Goal: Book appointment/travel/reservation

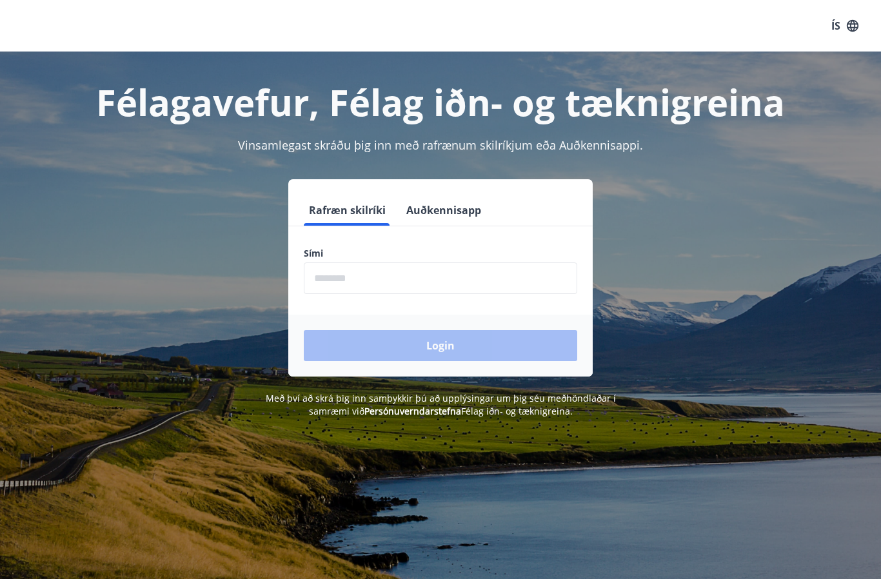
click at [382, 283] on input "phone" at bounding box center [441, 279] width 274 height 32
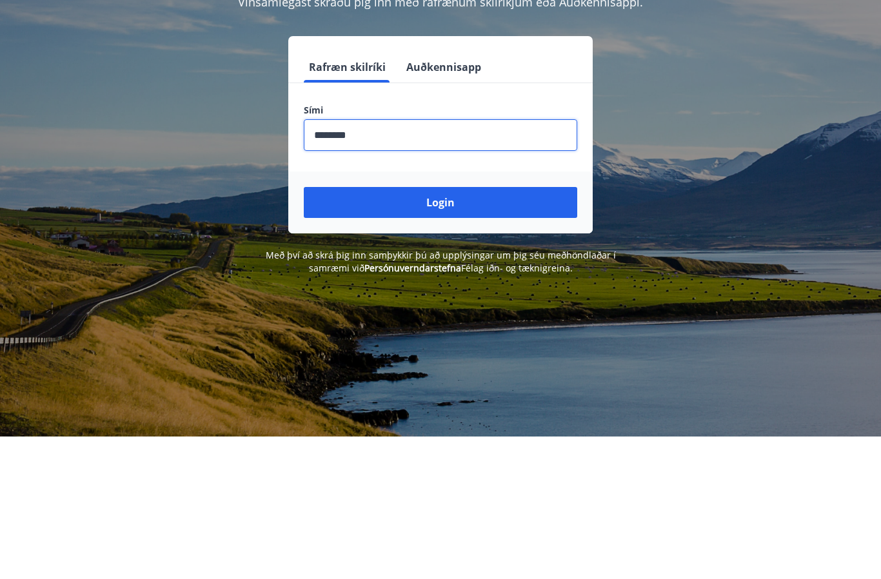
type input "********"
click at [454, 330] on button "Login" at bounding box center [441, 345] width 274 height 31
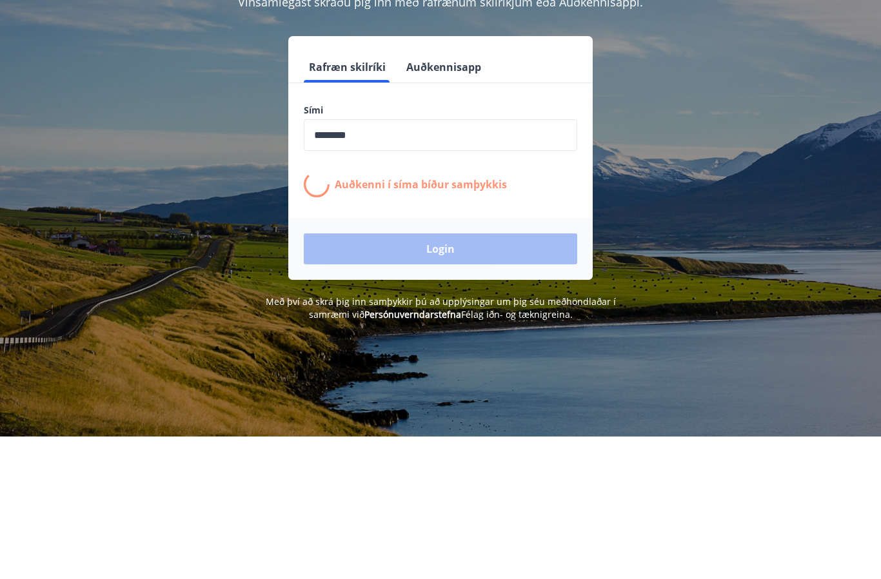
scroll to position [143, 0]
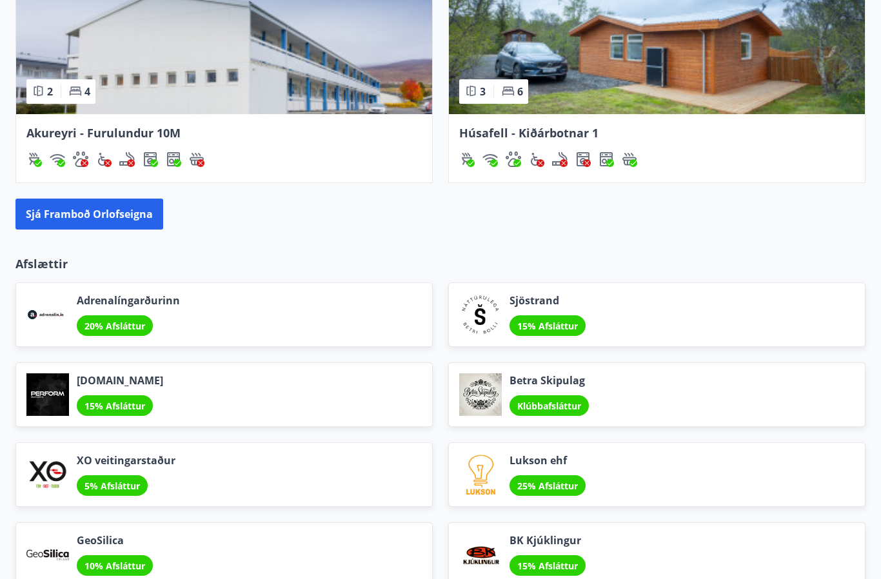
click at [827, 270] on div "Sjöstrand 15% Afsláttur" at bounding box center [649, 308] width 433 height 80
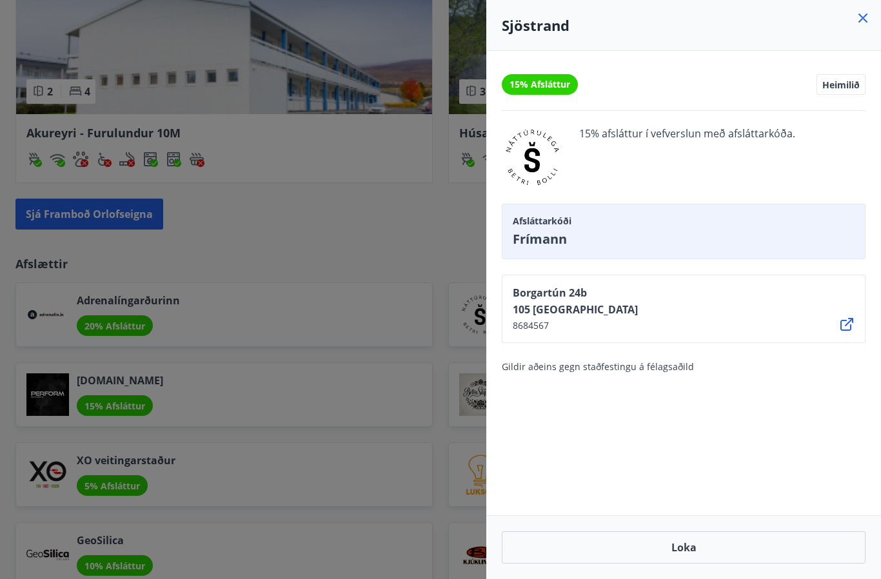
click at [863, 14] on icon at bounding box center [863, 17] width 15 height 15
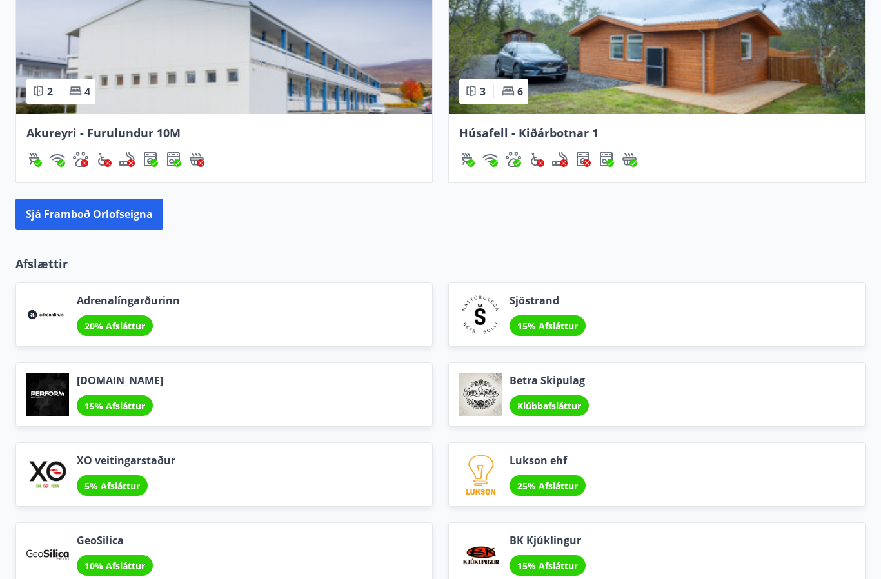
click at [114, 214] on button "Sjá framboð orlofseigna" at bounding box center [89, 214] width 148 height 31
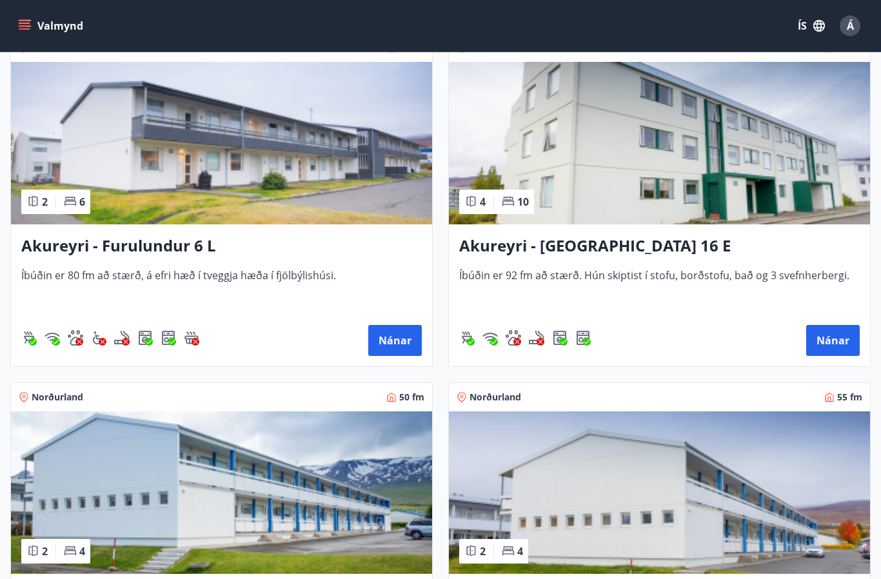
scroll to position [5148, 0]
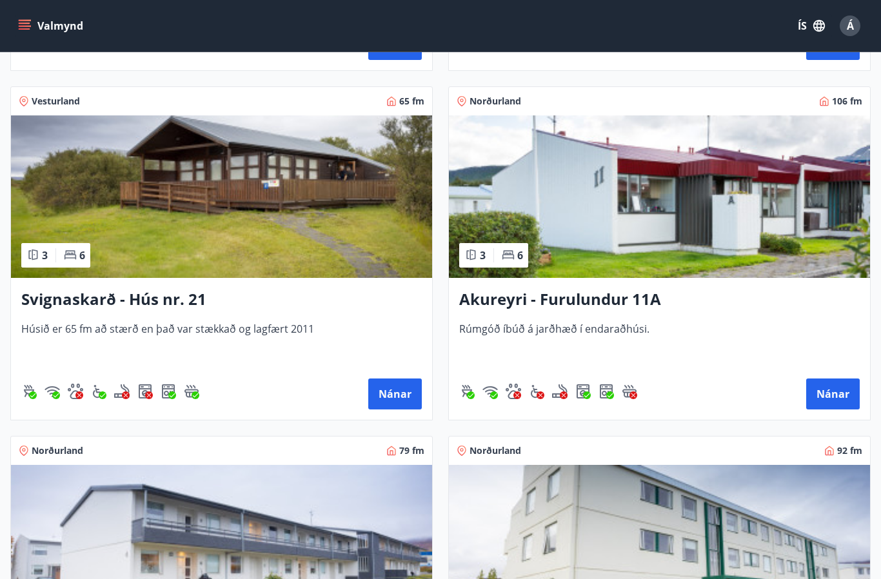
click at [72, 398] on img "Gæludýr" at bounding box center [75, 391] width 15 height 15
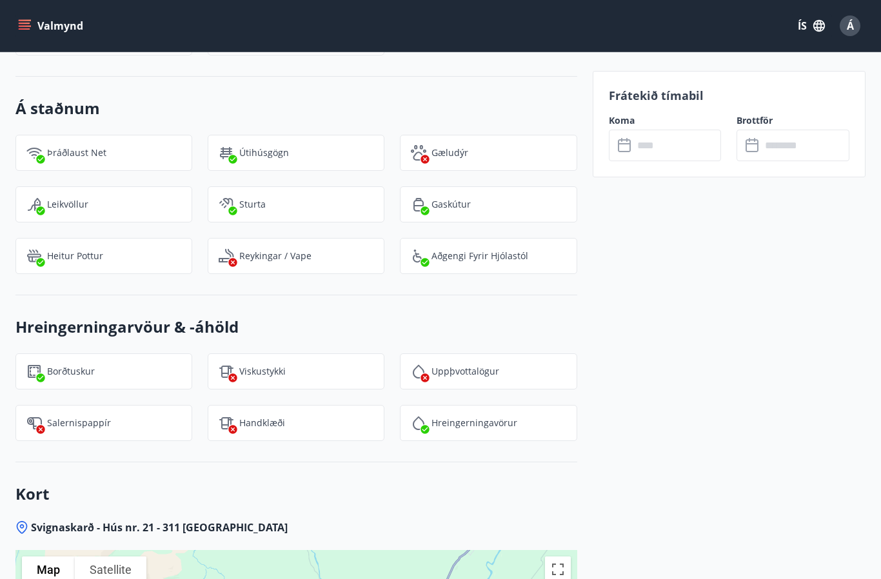
scroll to position [1226, 0]
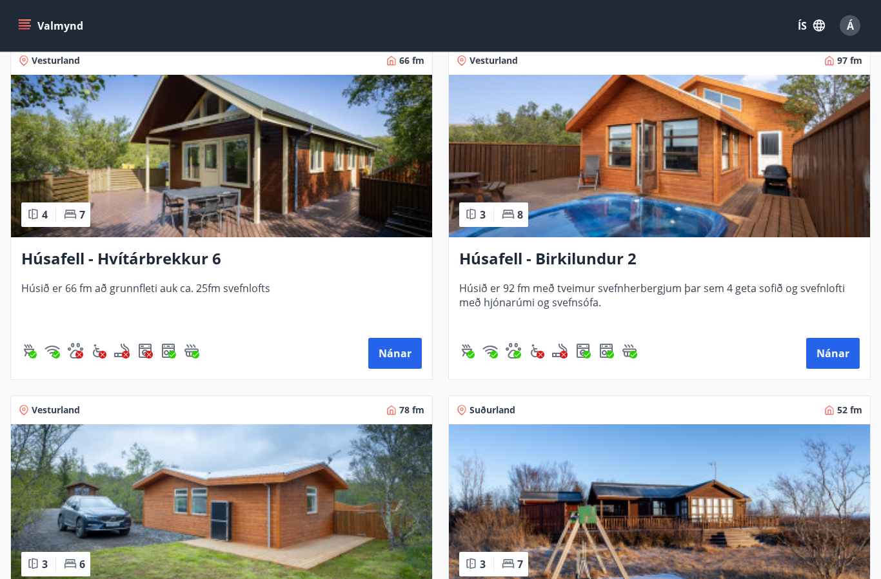
scroll to position [940, 0]
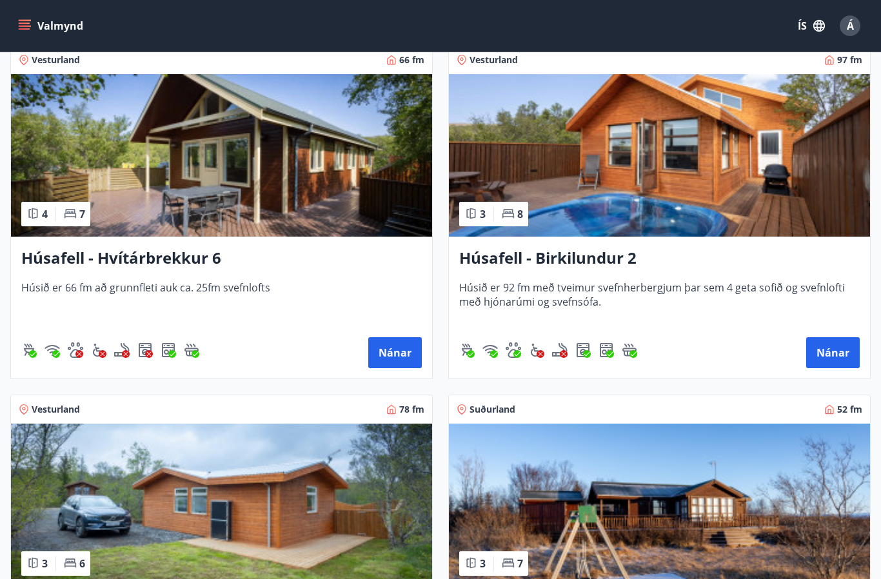
click at [821, 359] on button "Nánar" at bounding box center [834, 352] width 54 height 31
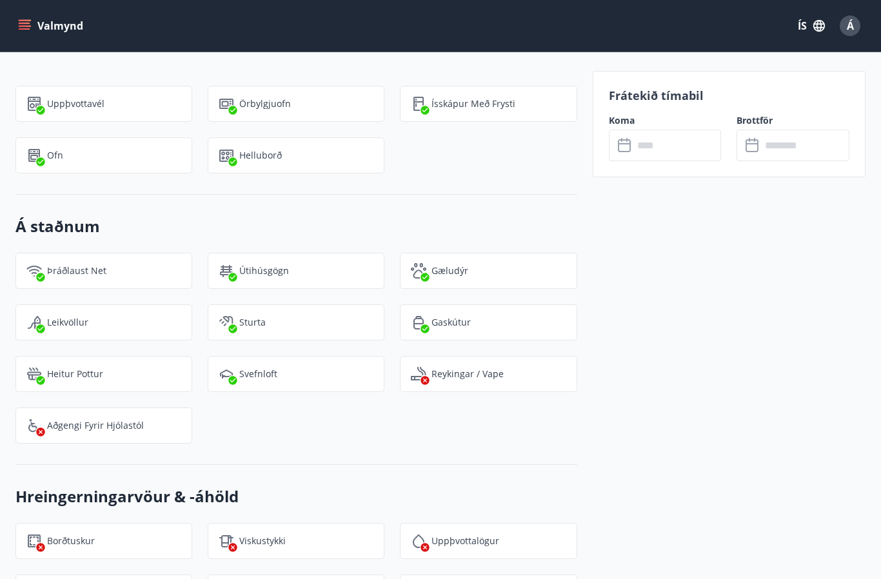
scroll to position [1103, 0]
click at [634, 146] on input "text" at bounding box center [678, 146] width 88 height 32
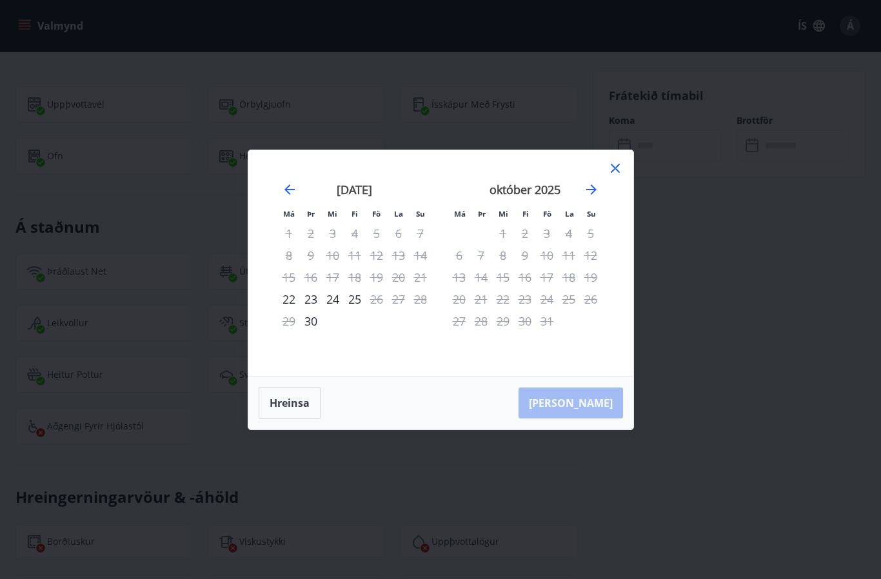
click at [594, 193] on icon "Move forward to switch to the next month." at bounding box center [591, 189] width 15 height 15
click at [594, 191] on icon "Move forward to switch to the next month." at bounding box center [592, 190] width 10 height 10
click at [609, 174] on icon at bounding box center [615, 168] width 15 height 15
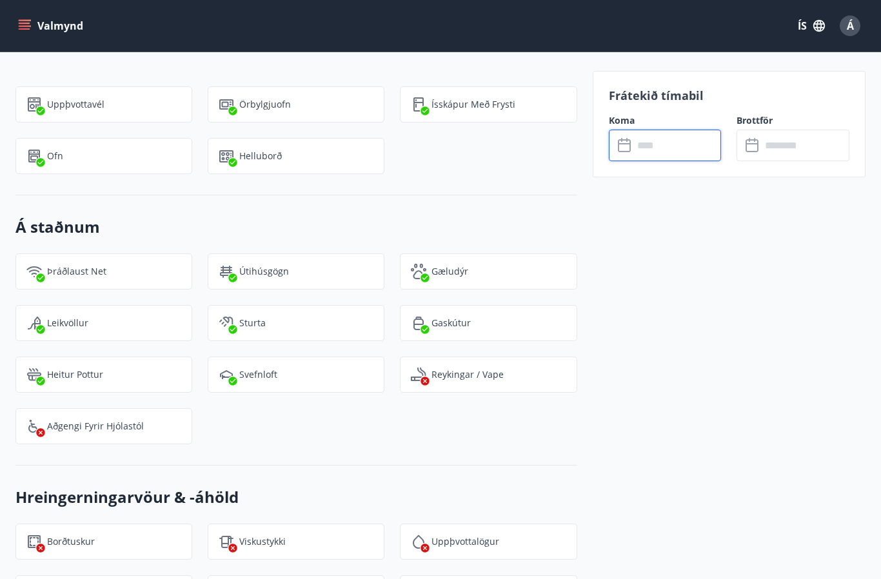
click at [654, 154] on input "text" at bounding box center [678, 146] width 88 height 32
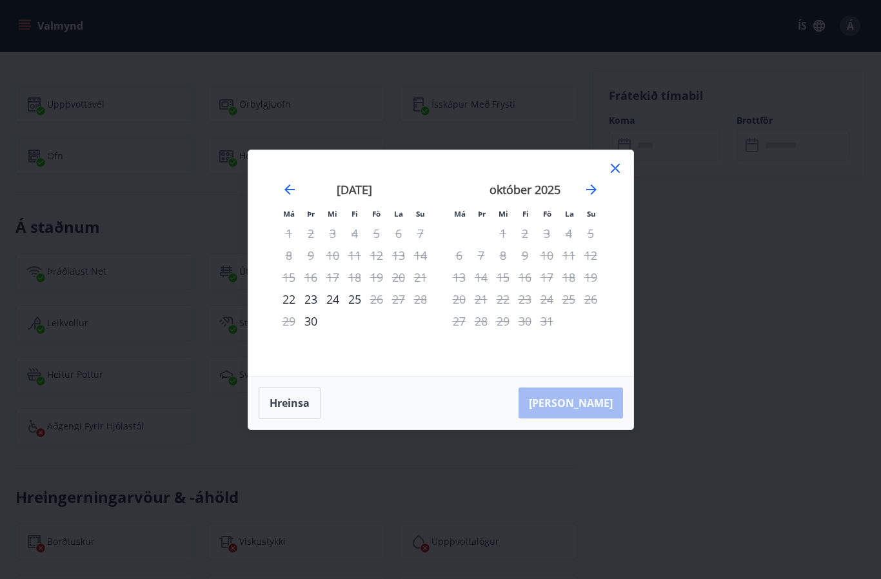
click at [598, 192] on icon "Move forward to switch to the next month." at bounding box center [591, 189] width 15 height 15
click at [597, 195] on icon "Move forward to switch to the next month." at bounding box center [591, 189] width 15 height 15
click at [591, 195] on icon "Move forward to switch to the next month." at bounding box center [591, 189] width 15 height 15
click at [595, 196] on icon "Move forward to switch to the next month." at bounding box center [591, 189] width 15 height 15
click at [588, 195] on icon "Move forward to switch to the next month." at bounding box center [591, 189] width 15 height 15
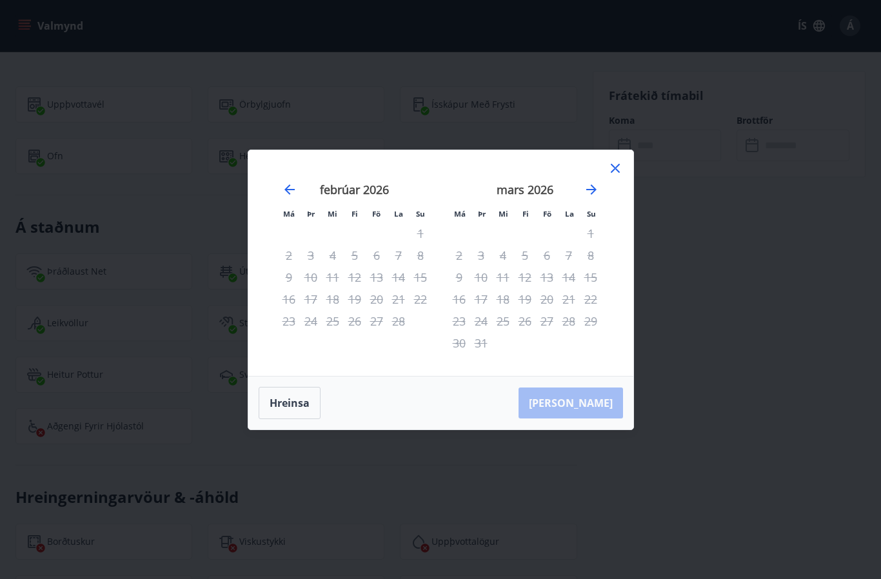
click at [555, 324] on div "27" at bounding box center [547, 321] width 22 height 22
click at [612, 174] on icon at bounding box center [615, 168] width 15 height 15
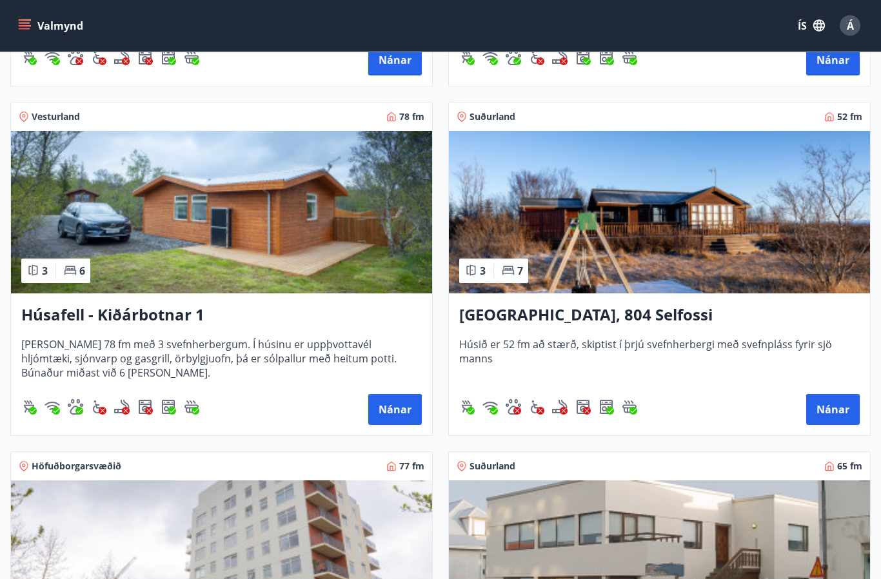
scroll to position [1234, 0]
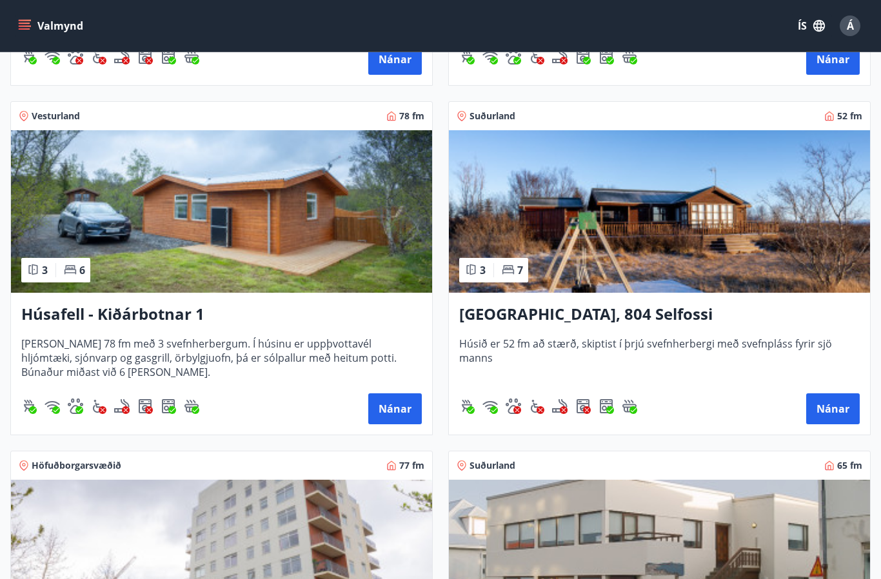
click at [379, 405] on button "Nánar" at bounding box center [395, 409] width 54 height 31
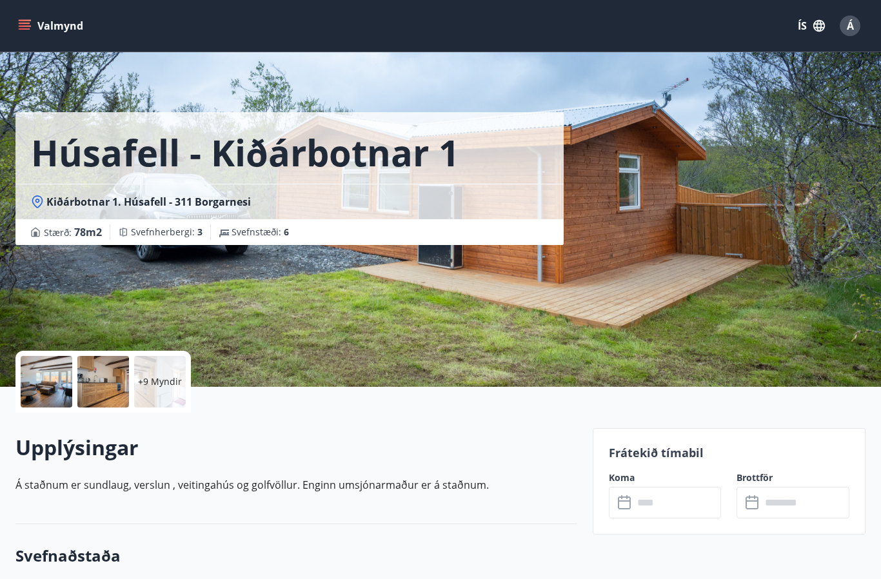
click at [656, 506] on input "text" at bounding box center [678, 503] width 88 height 32
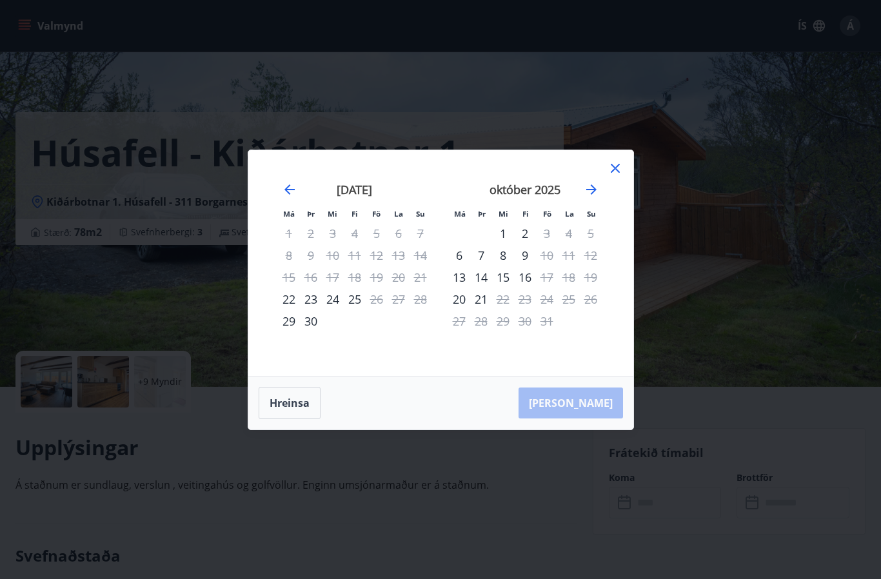
click at [612, 246] on div "ágúst 2025 1 2 3 4 5 6 7 8 9 10 11 12 13 14 15 16 17 18 19 20 21 22 23 24 25 26…" at bounding box center [612, 272] width 684 height 212
click at [585, 197] on icon "Move forward to switch to the next month." at bounding box center [591, 189] width 15 height 15
click at [587, 197] on icon "Move forward to switch to the next month." at bounding box center [591, 189] width 15 height 15
click at [592, 197] on icon "Move forward to switch to the next month." at bounding box center [591, 189] width 15 height 15
click at [599, 197] on icon "Move forward to switch to the next month." at bounding box center [591, 189] width 15 height 15
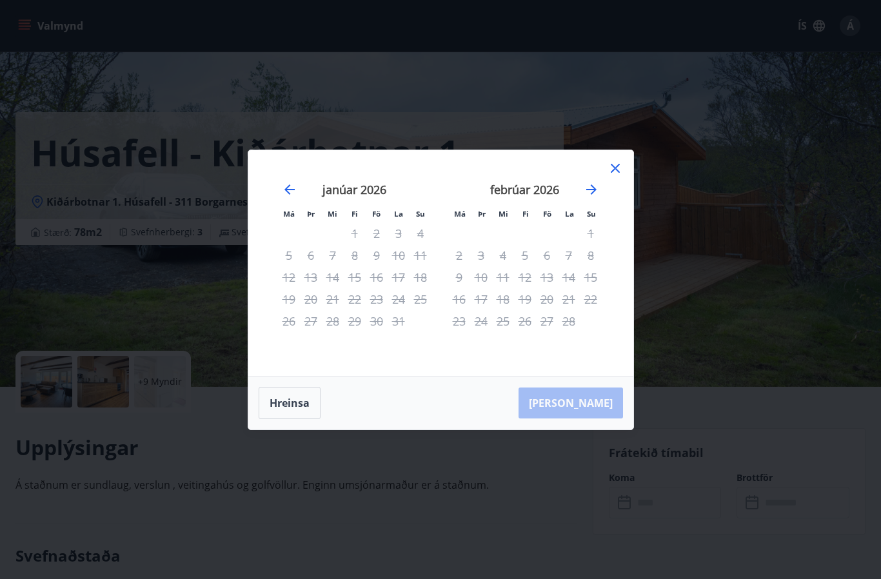
click at [597, 197] on icon "Move forward to switch to the next month." at bounding box center [591, 189] width 15 height 15
click at [599, 197] on icon "Move forward to switch to the next month." at bounding box center [591, 189] width 15 height 15
click at [286, 195] on icon "Move backward to switch to the previous month." at bounding box center [290, 190] width 10 height 10
click at [294, 197] on icon "Move backward to switch to the previous month." at bounding box center [289, 189] width 15 height 15
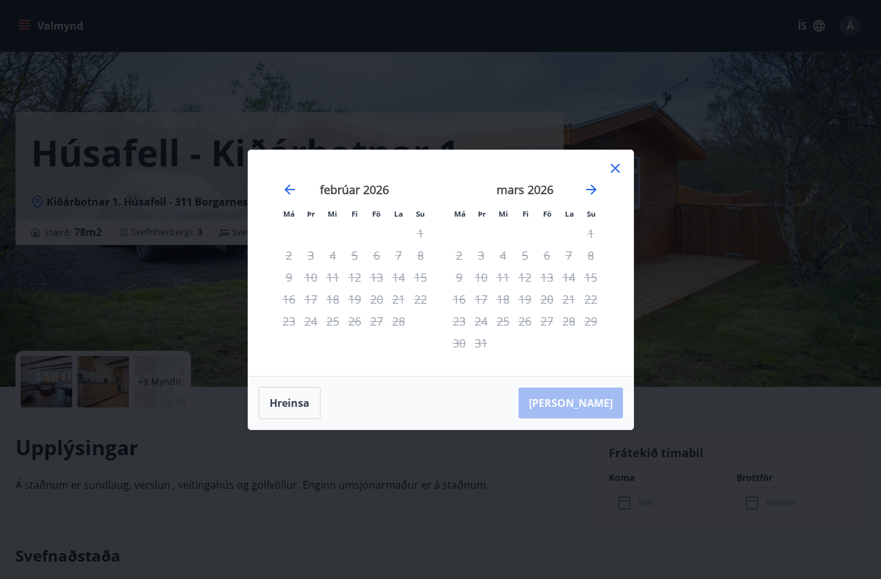
click at [301, 212] on div "febrúar 2026" at bounding box center [355, 194] width 154 height 57
click at [612, 176] on icon at bounding box center [615, 168] width 15 height 15
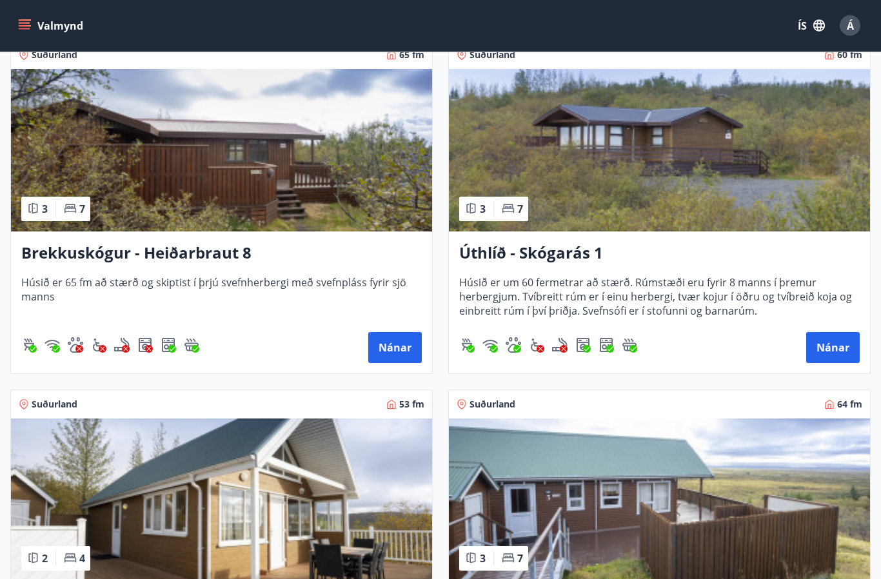
scroll to position [2694, 0]
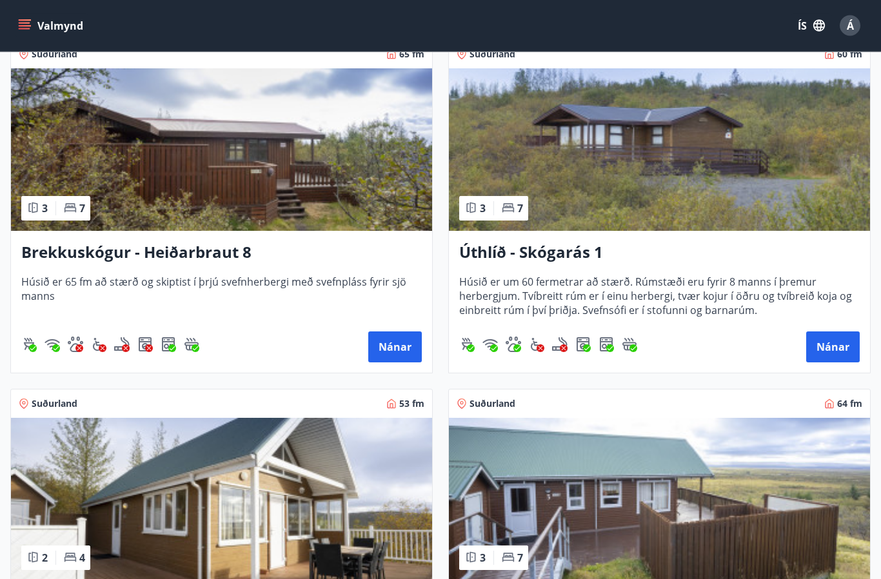
click at [814, 362] on button "Nánar" at bounding box center [834, 347] width 54 height 31
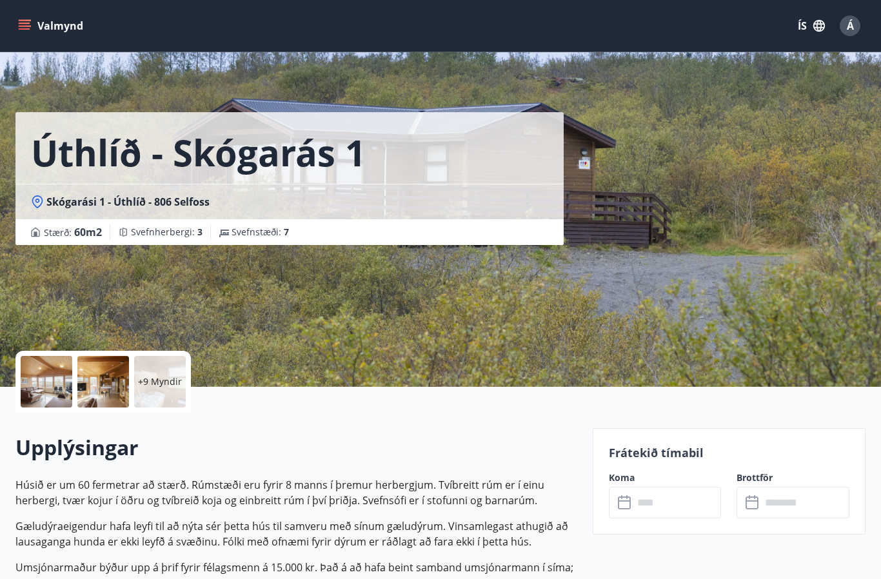
click at [663, 506] on input "text" at bounding box center [678, 503] width 88 height 32
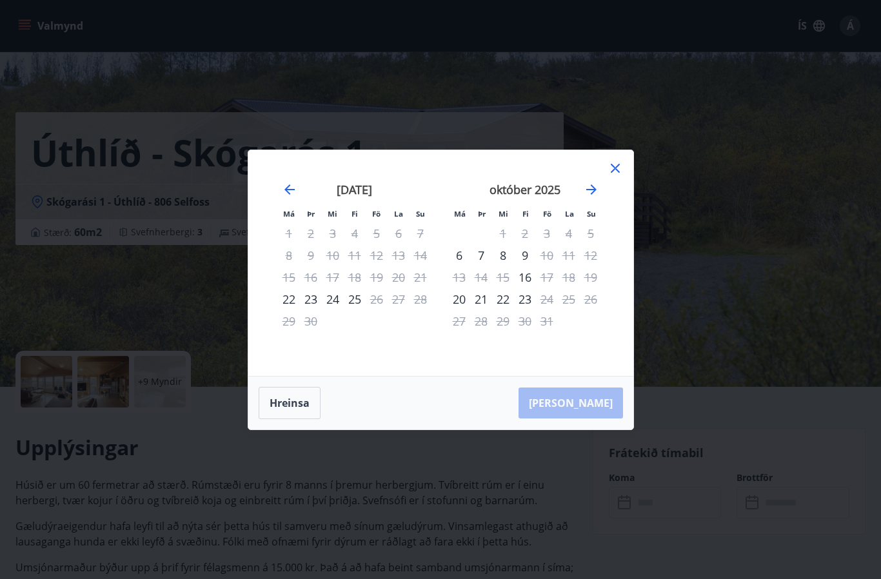
click at [592, 197] on icon "Move forward to switch to the next month." at bounding box center [591, 189] width 15 height 15
click at [590, 197] on icon "Move forward to switch to the next month." at bounding box center [591, 189] width 15 height 15
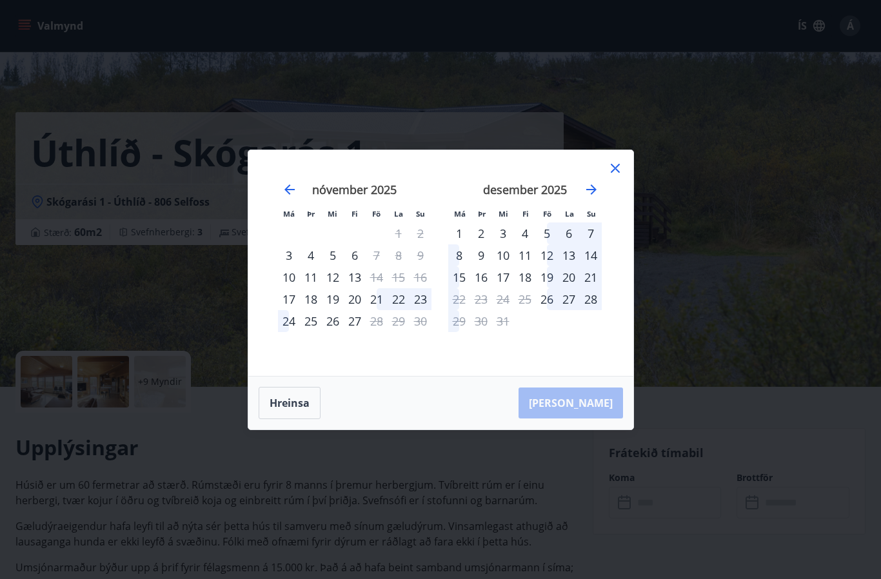
click at [592, 197] on icon "Move forward to switch to the next month." at bounding box center [591, 189] width 15 height 15
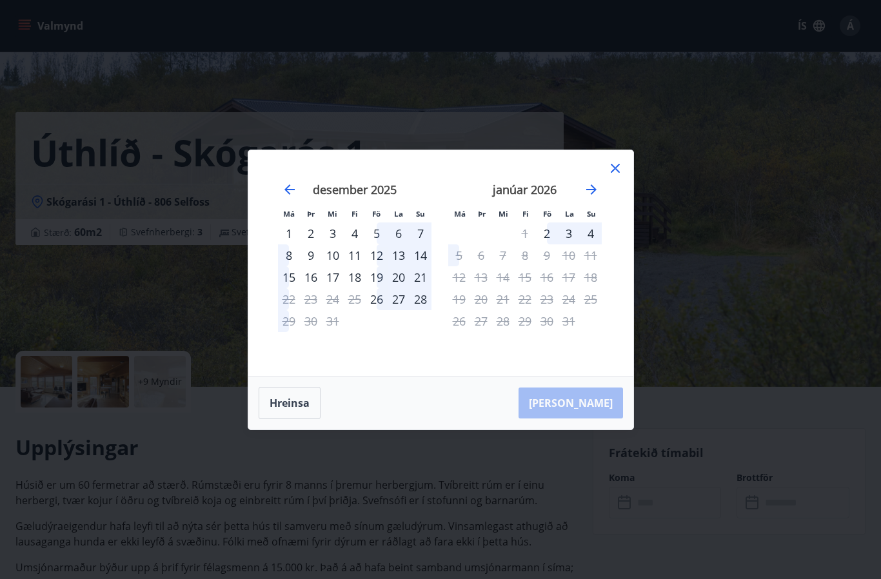
click at [597, 197] on icon "Move forward to switch to the next month." at bounding box center [591, 189] width 15 height 15
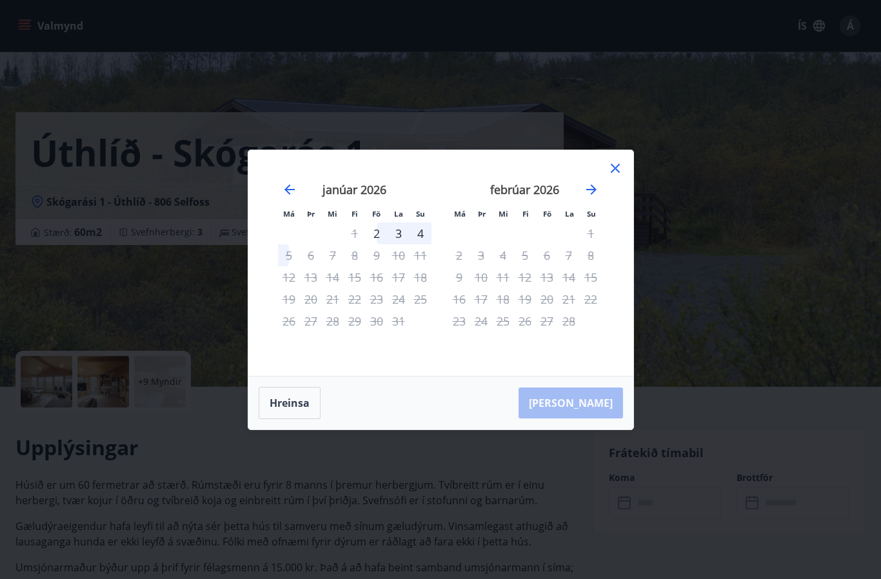
click at [596, 197] on icon "Move forward to switch to the next month." at bounding box center [591, 189] width 15 height 15
click at [595, 197] on icon "Move forward to switch to the next month." at bounding box center [591, 189] width 15 height 15
click at [621, 176] on icon at bounding box center [615, 168] width 15 height 15
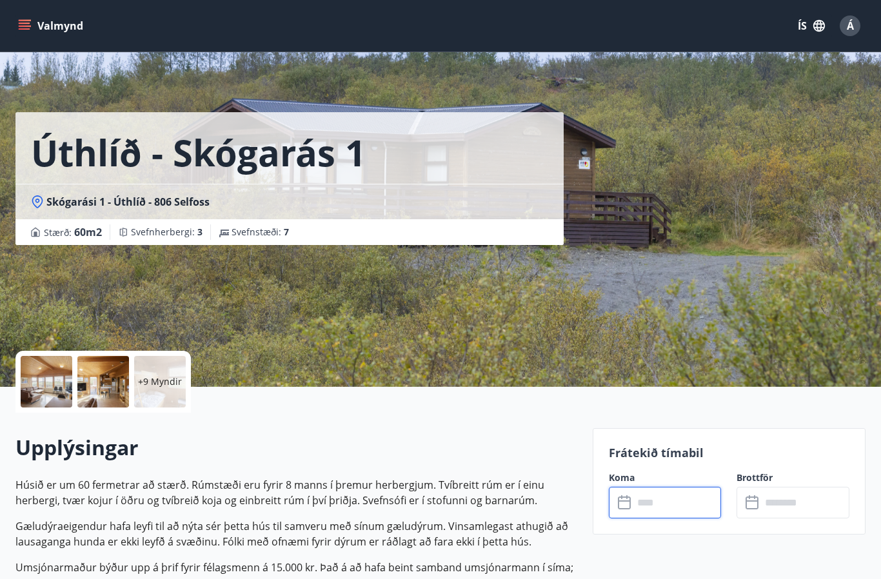
click at [776, 175] on div "Úthlíð - Skógarás 1 Skógarási 1 - Úthlíð - 806 Selfoss Stærð : 60 m2 Svefnherbe…" at bounding box center [440, 193] width 850 height 387
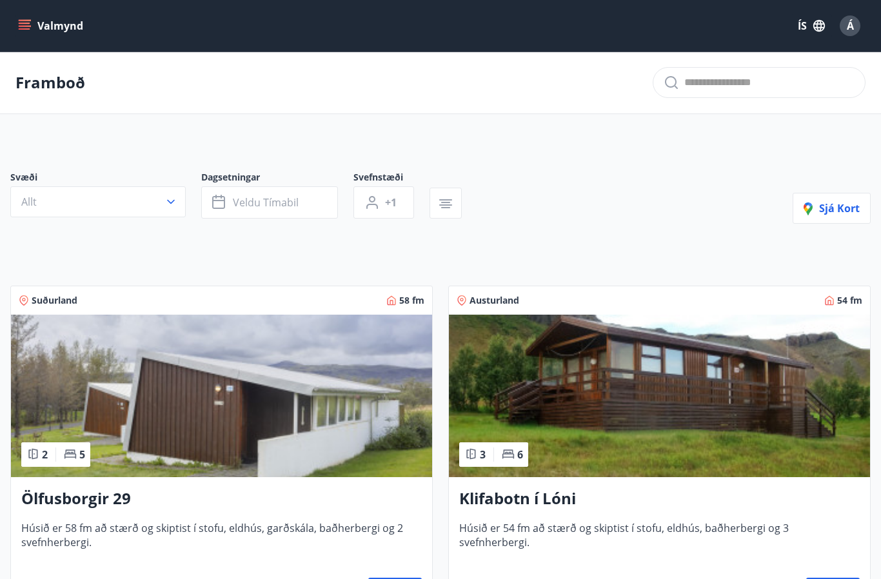
click at [35, 35] on button "Valmynd" at bounding box center [51, 25] width 73 height 23
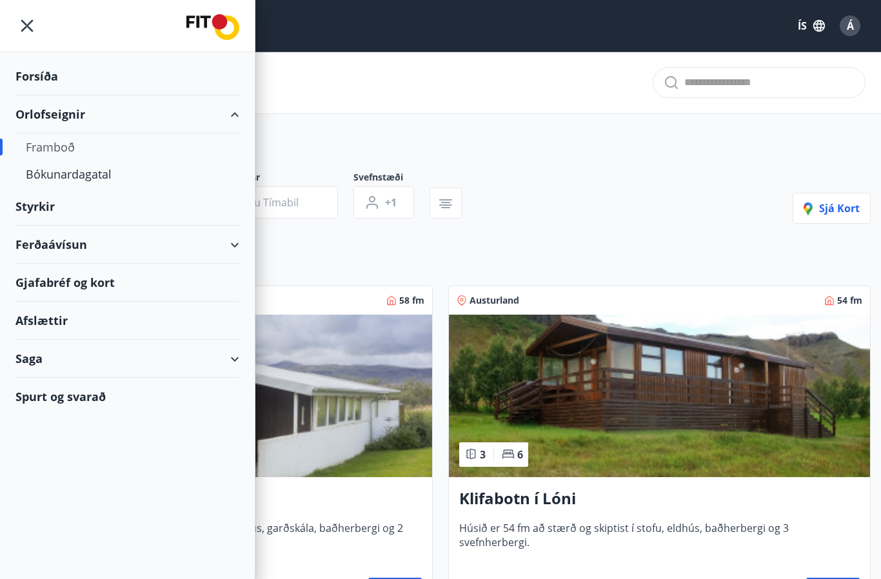
click at [101, 172] on div "Bókunardagatal" at bounding box center [127, 174] width 203 height 27
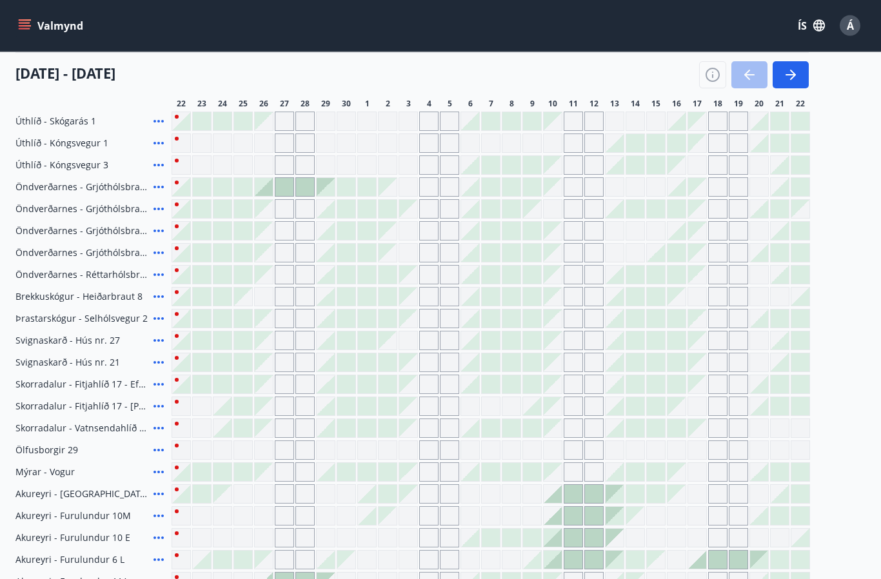
scroll to position [177, 0]
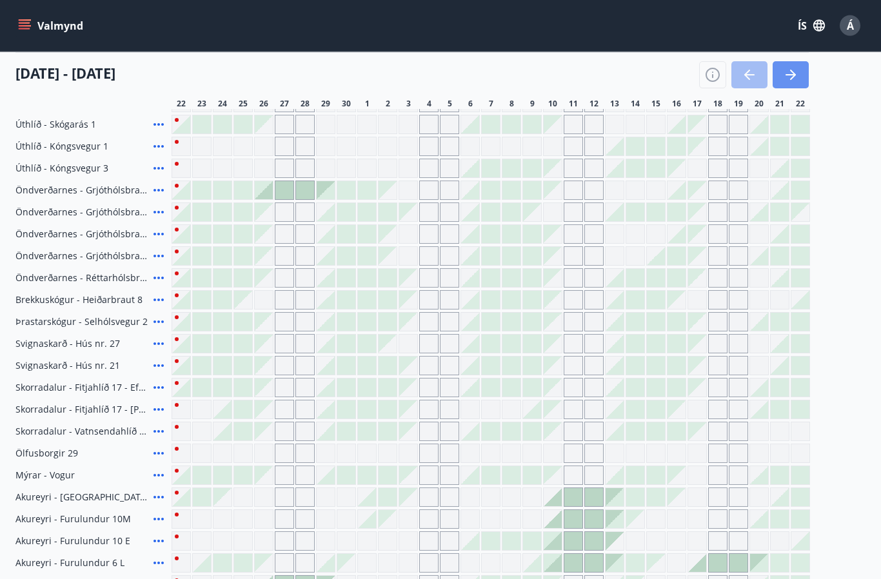
click at [796, 75] on icon "button" at bounding box center [793, 75] width 6 height 10
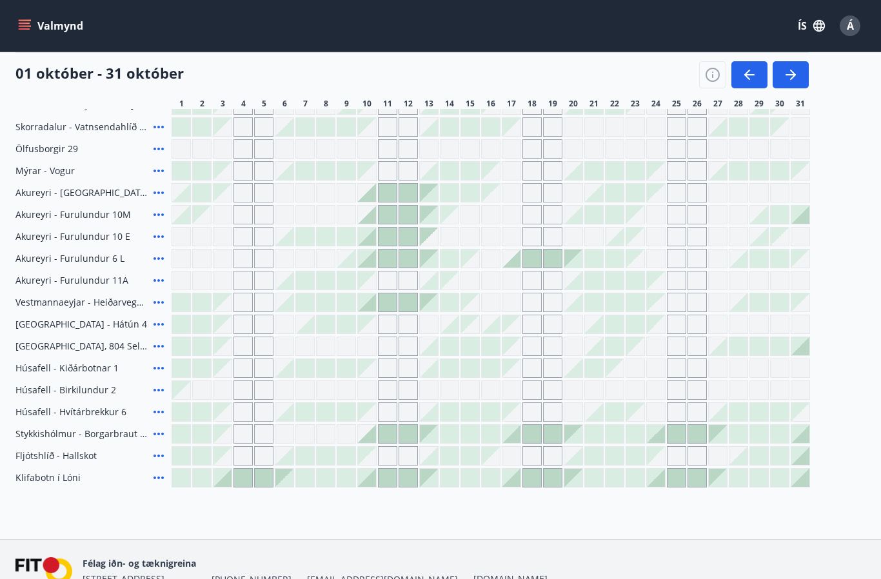
scroll to position [494, 0]
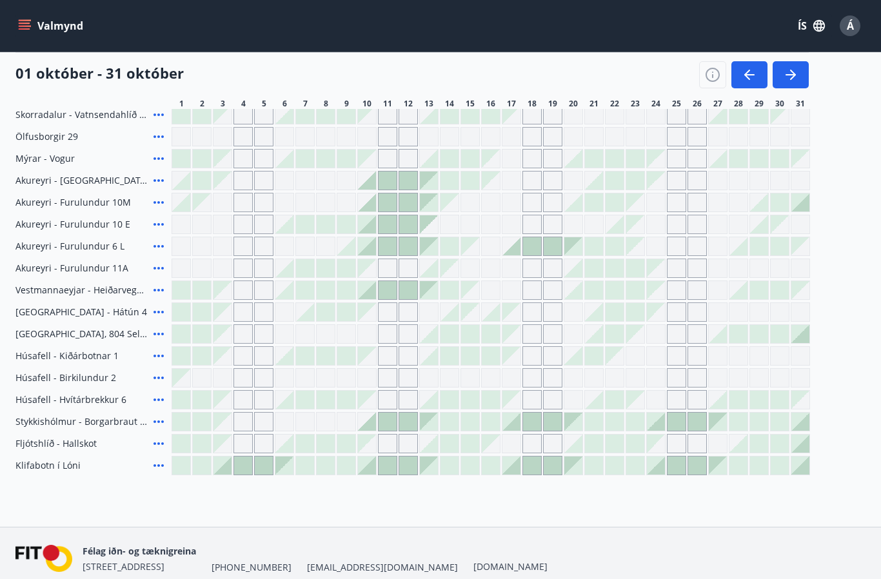
click at [799, 79] on button "button" at bounding box center [791, 74] width 36 height 27
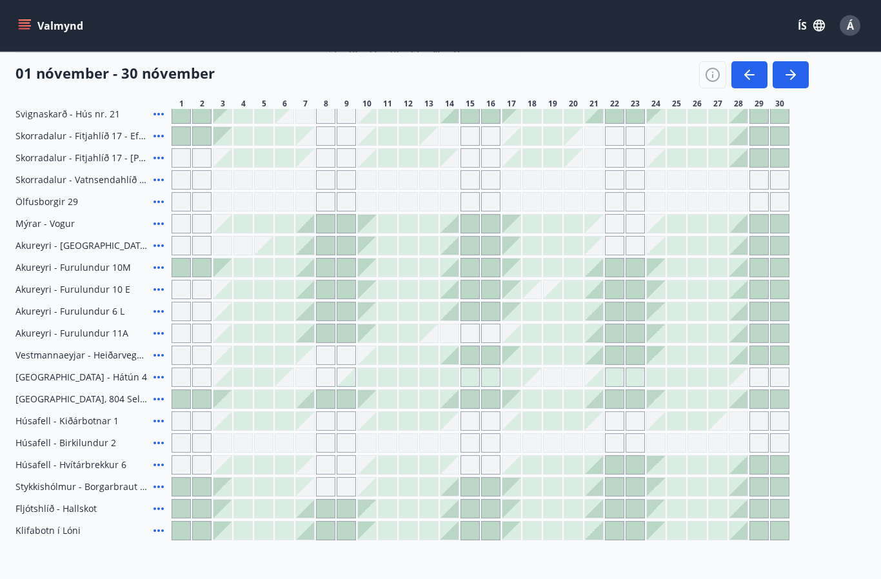
scroll to position [429, 0]
click at [793, 77] on icon "button" at bounding box center [793, 75] width 6 height 10
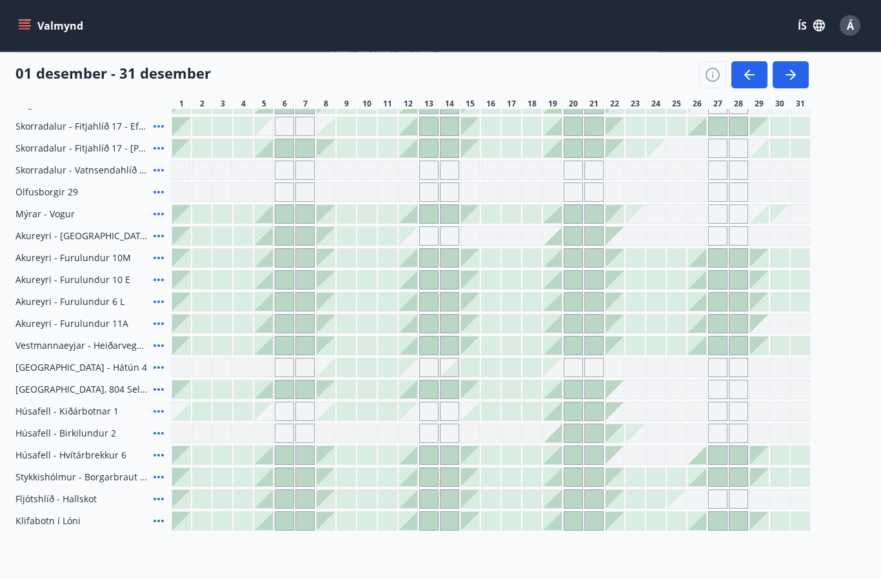
scroll to position [494, 0]
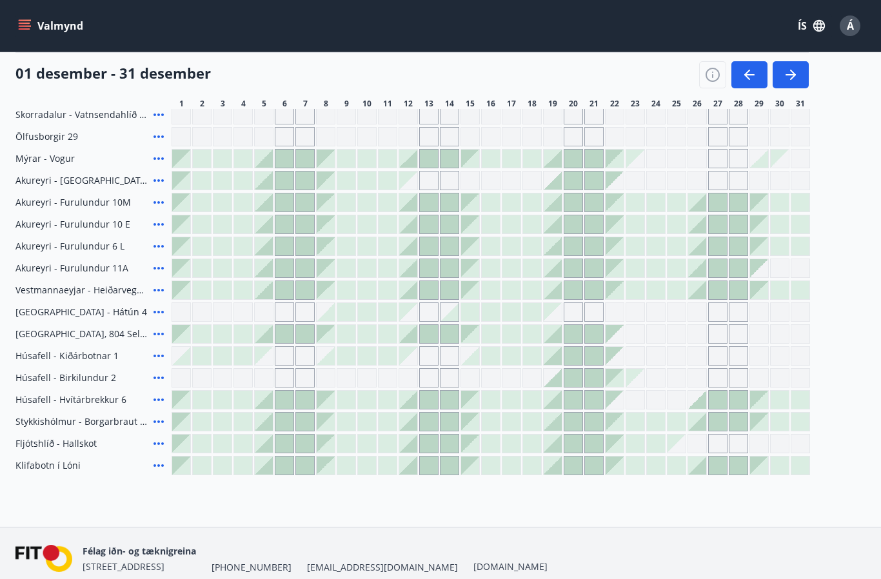
click at [797, 79] on icon "button" at bounding box center [790, 74] width 15 height 15
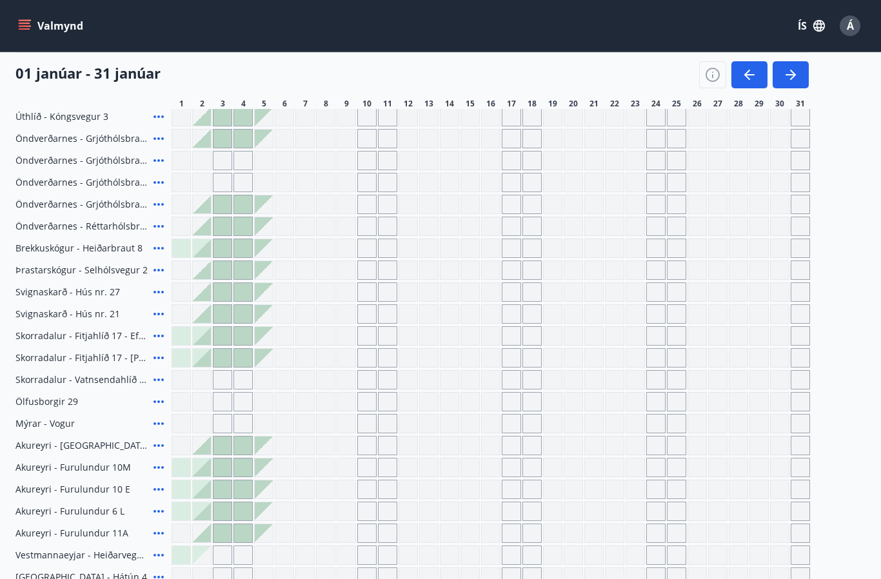
scroll to position [219, 0]
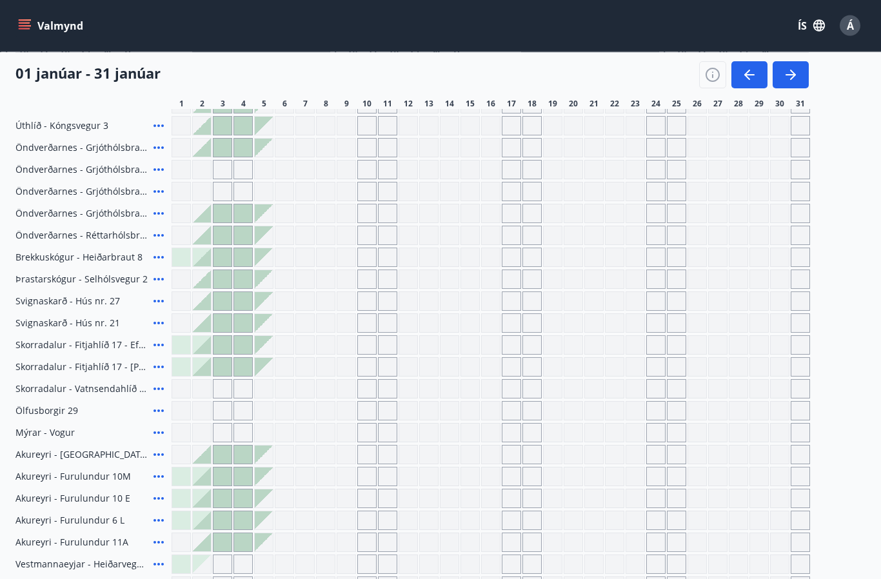
click at [852, 26] on span "Á" at bounding box center [850, 26] width 7 height 14
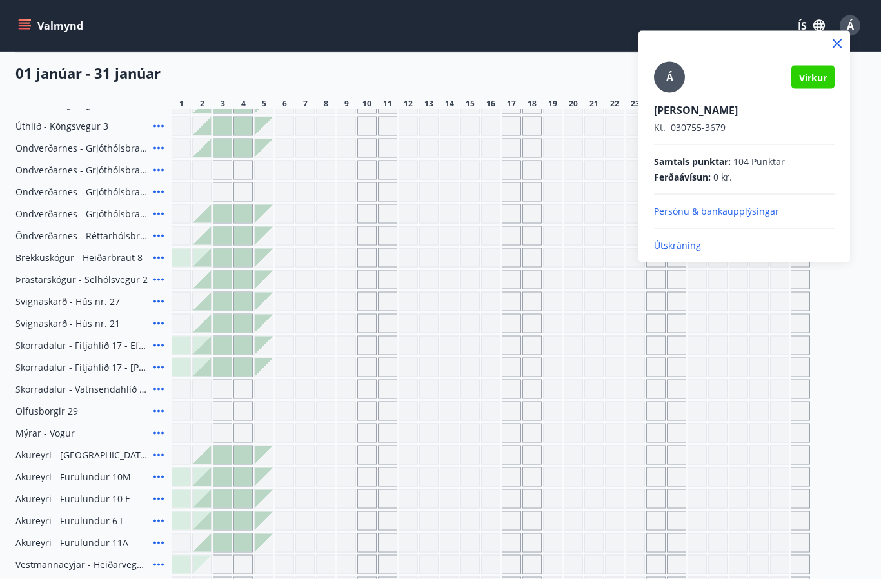
scroll to position [220, 0]
click at [682, 246] on p "Útskráning" at bounding box center [744, 245] width 181 height 13
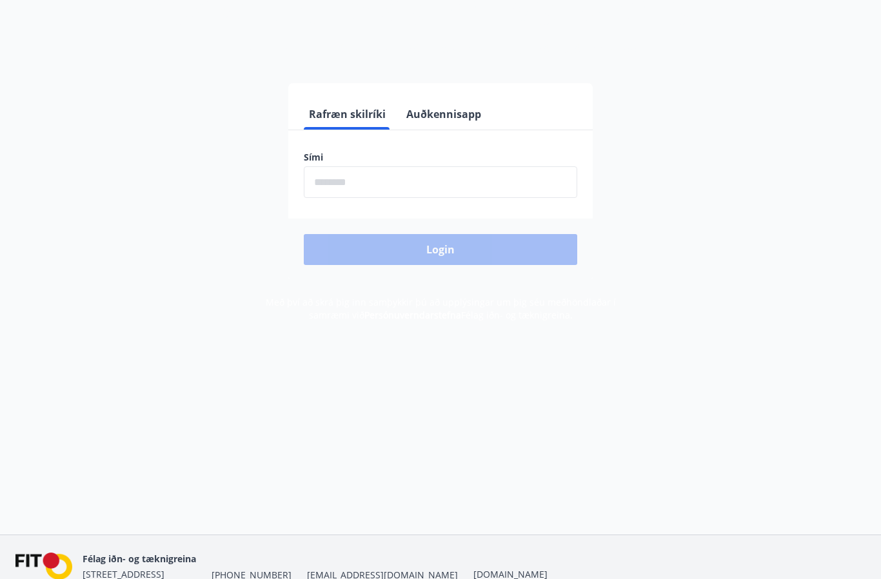
scroll to position [108, 0]
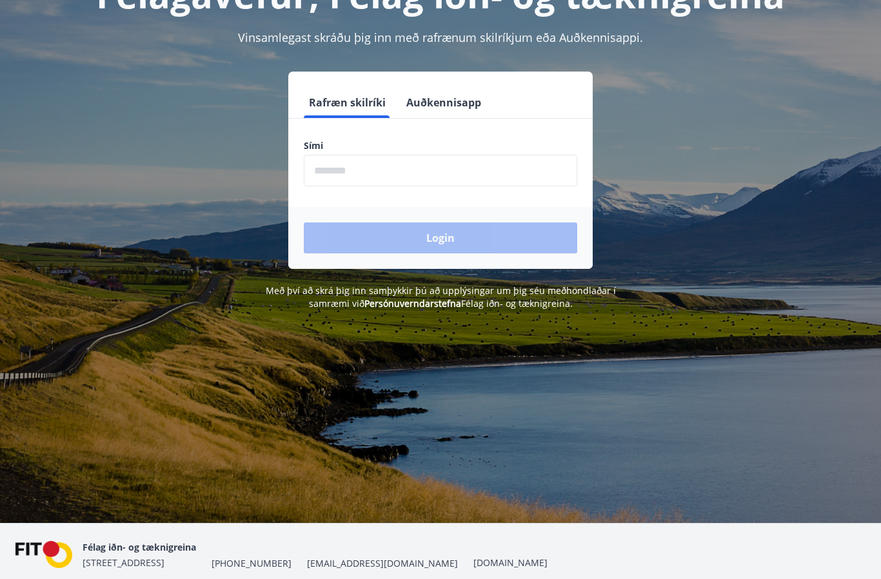
click at [364, 182] on input "phone" at bounding box center [441, 171] width 274 height 32
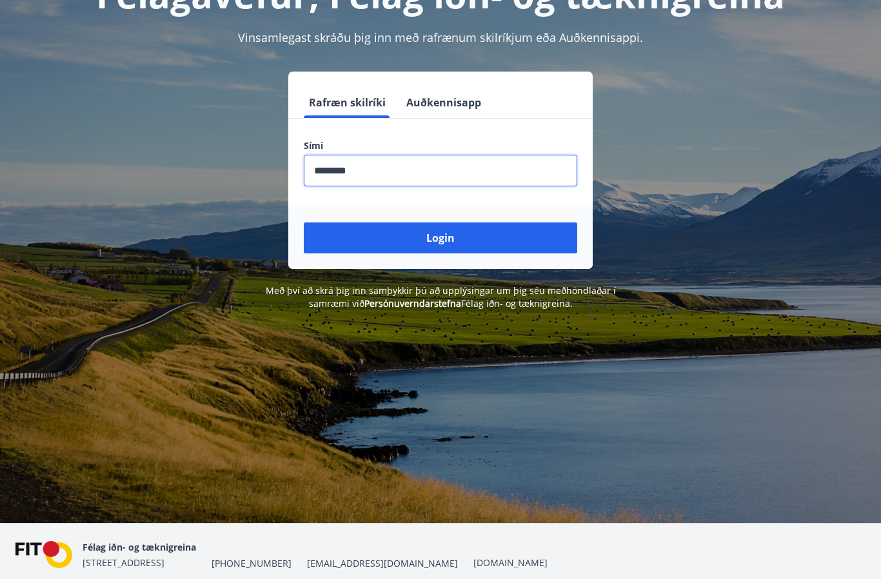
type input "********"
click at [454, 241] on button "Login" at bounding box center [441, 238] width 274 height 31
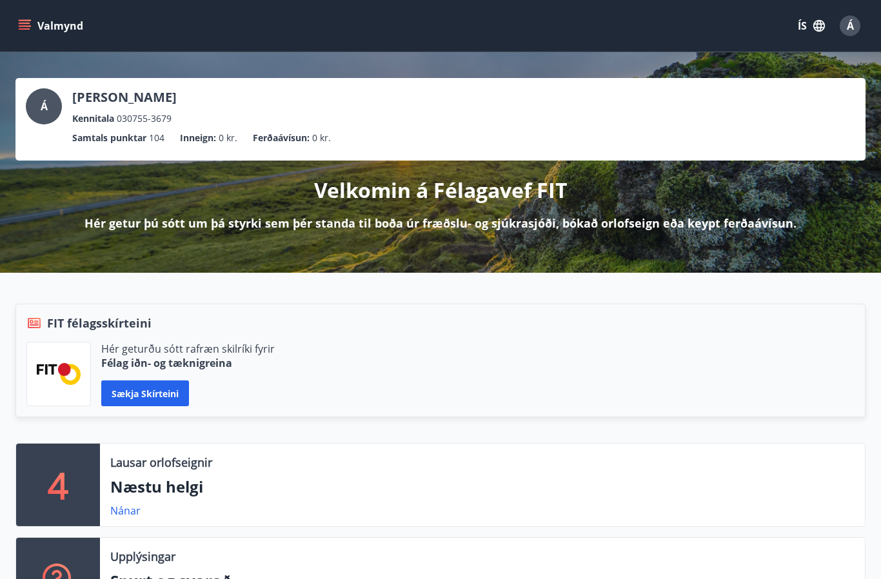
click at [24, 31] on icon "menu" at bounding box center [24, 25] width 13 height 13
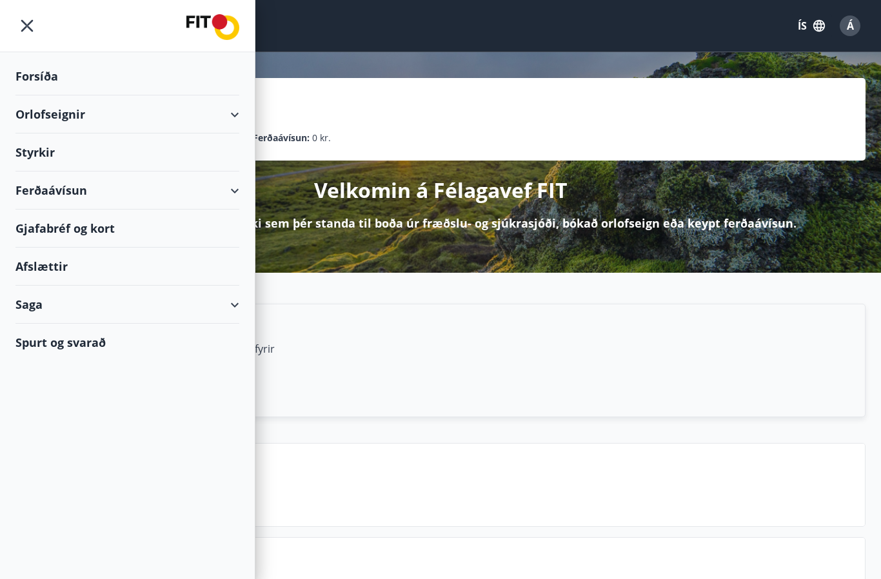
click at [113, 234] on div "Gjafabréf og kort" at bounding box center [127, 229] width 224 height 38
click at [80, 115] on div "Orlofseignir" at bounding box center [127, 114] width 224 height 38
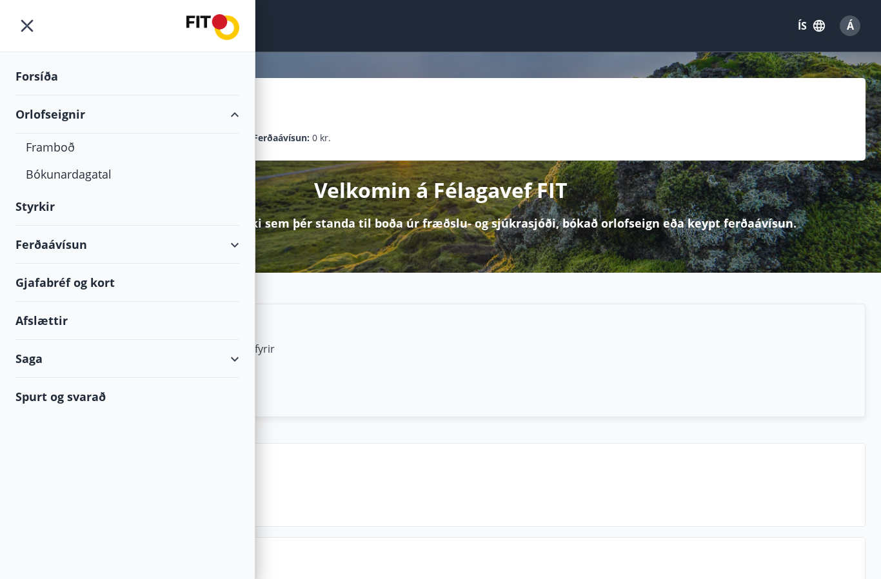
click at [59, 152] on div "Framboð" at bounding box center [127, 147] width 203 height 27
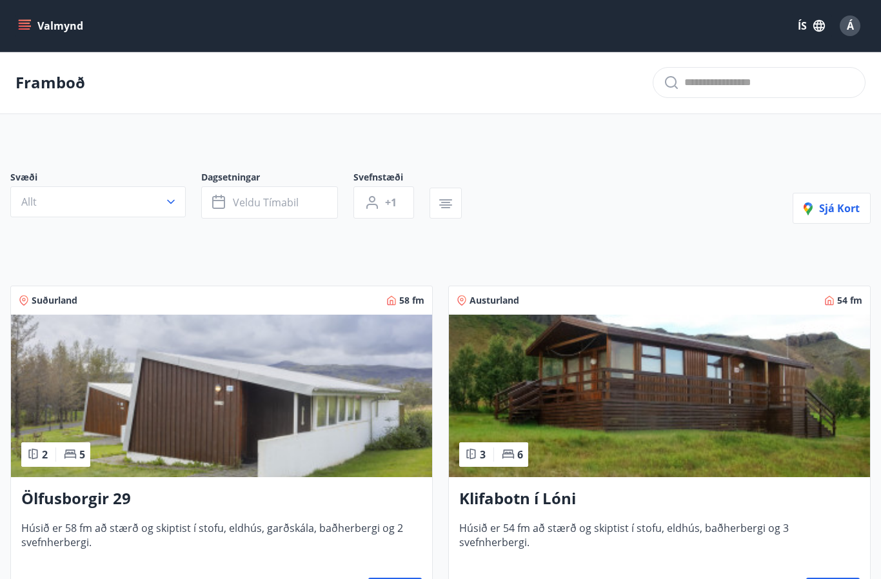
click at [31, 29] on button "Valmynd" at bounding box center [51, 25] width 73 height 23
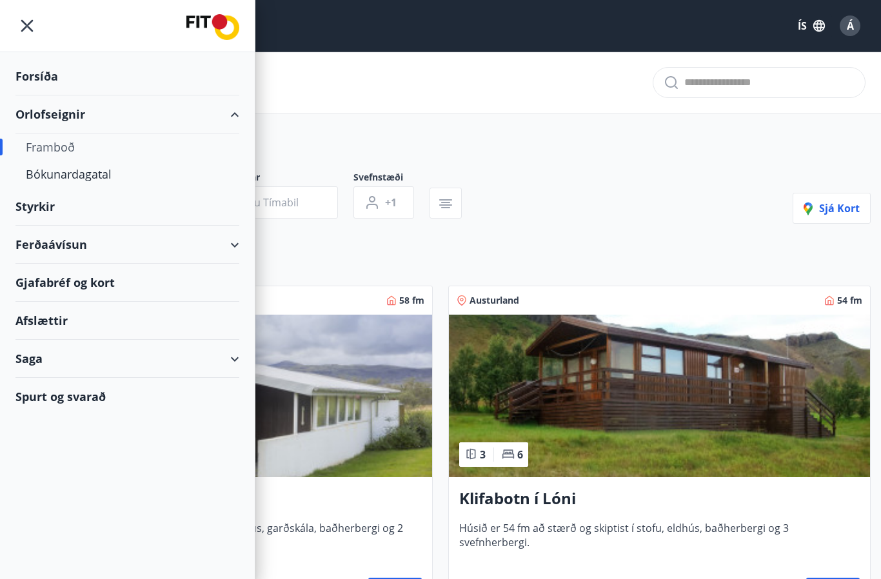
click at [69, 285] on div "Gjafabréf og kort" at bounding box center [127, 283] width 224 height 38
